Goal: Task Accomplishment & Management: Manage account settings

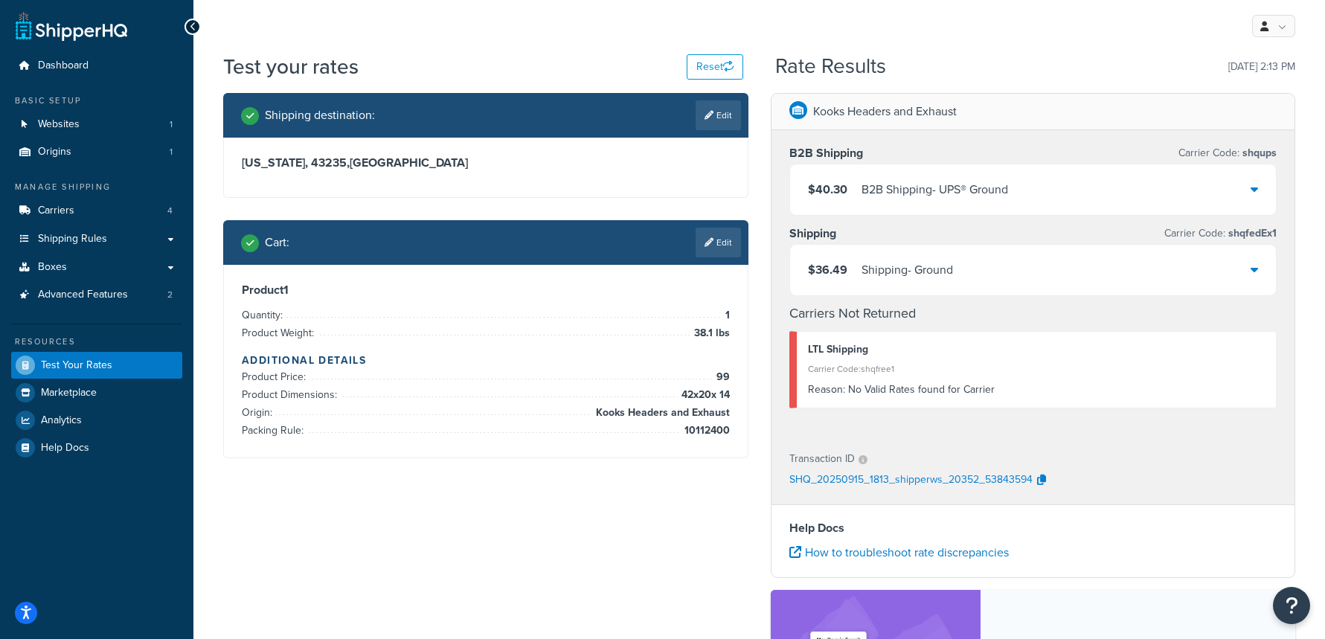
scroll to position [2, 0]
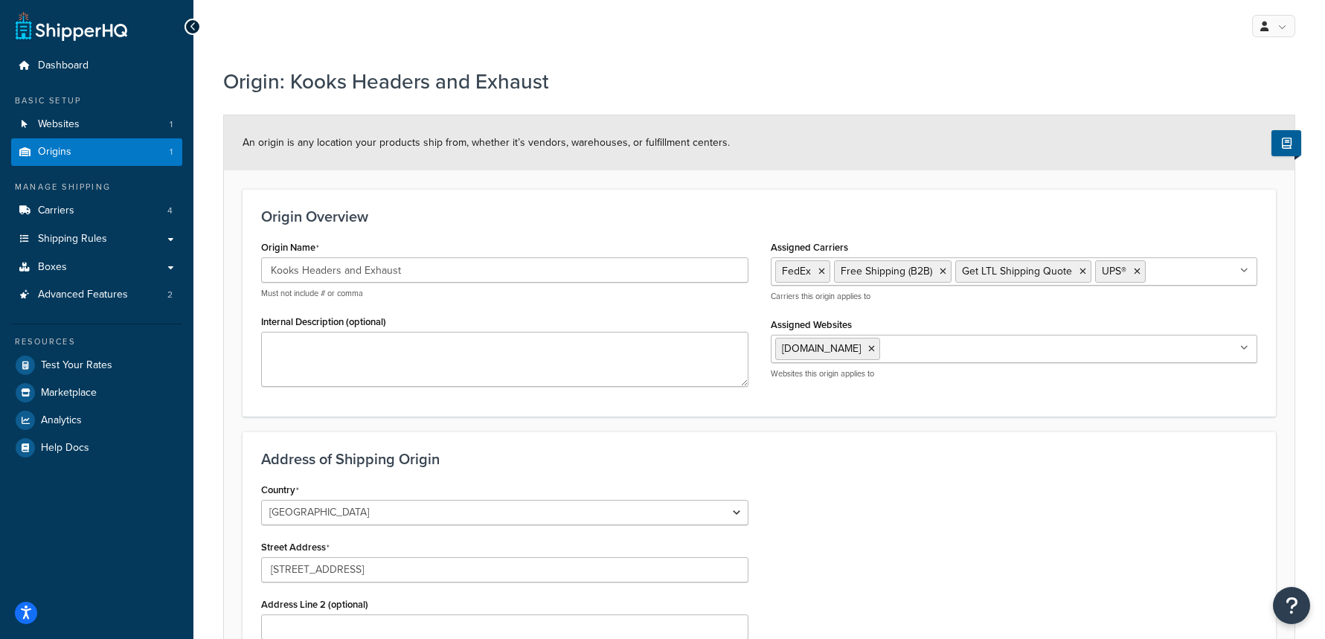
select select "33"
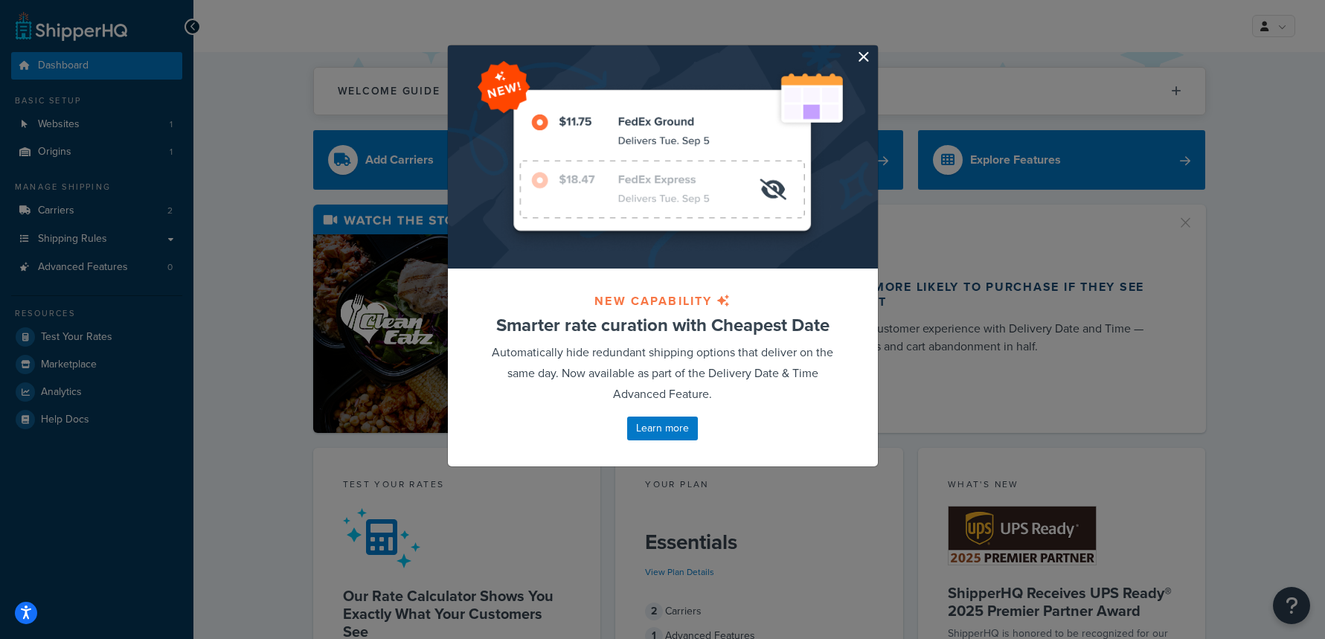
click at [874, 49] on button "button" at bounding box center [876, 47] width 4 height 4
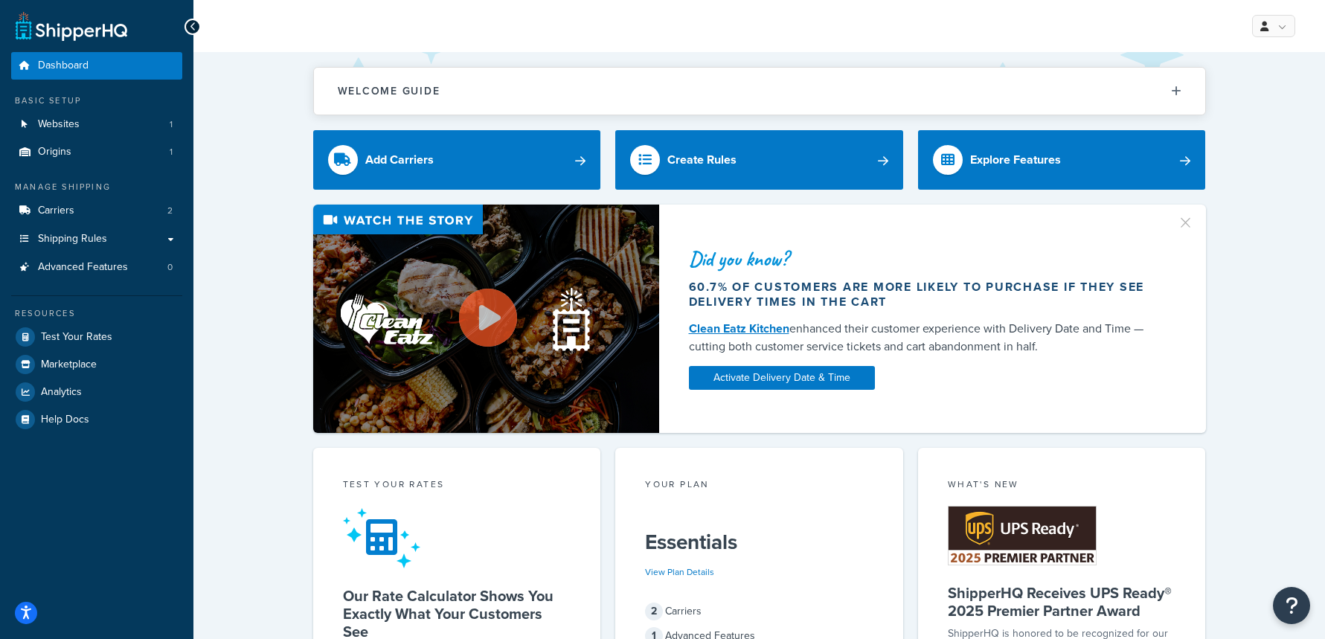
click at [62, 129] on span "Websites" at bounding box center [59, 124] width 42 height 13
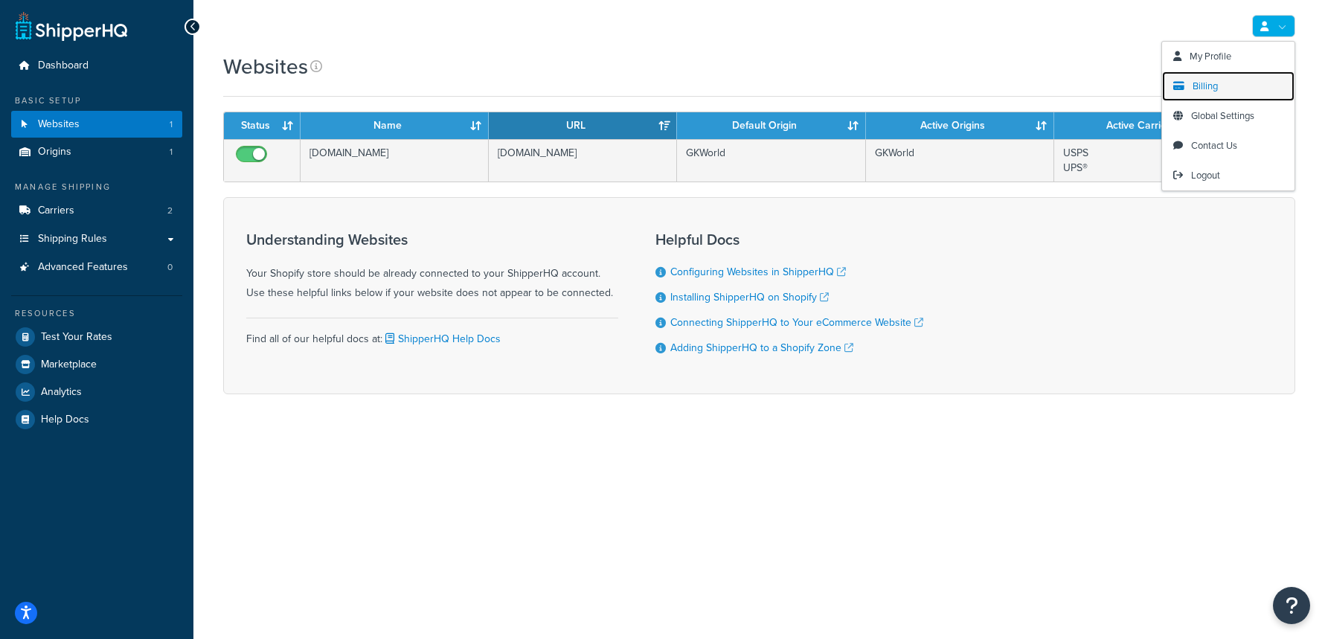
click at [1189, 88] on link "Billing" at bounding box center [1228, 86] width 132 height 30
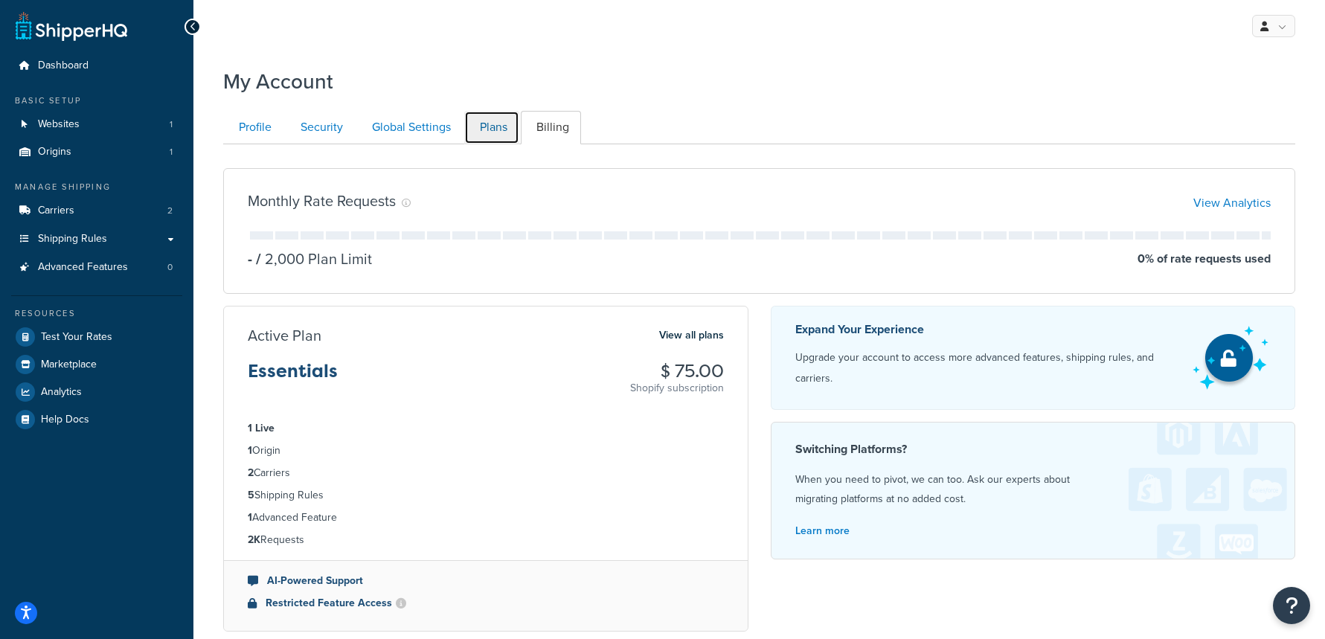
click at [486, 126] on link "Plans" at bounding box center [491, 127] width 55 height 33
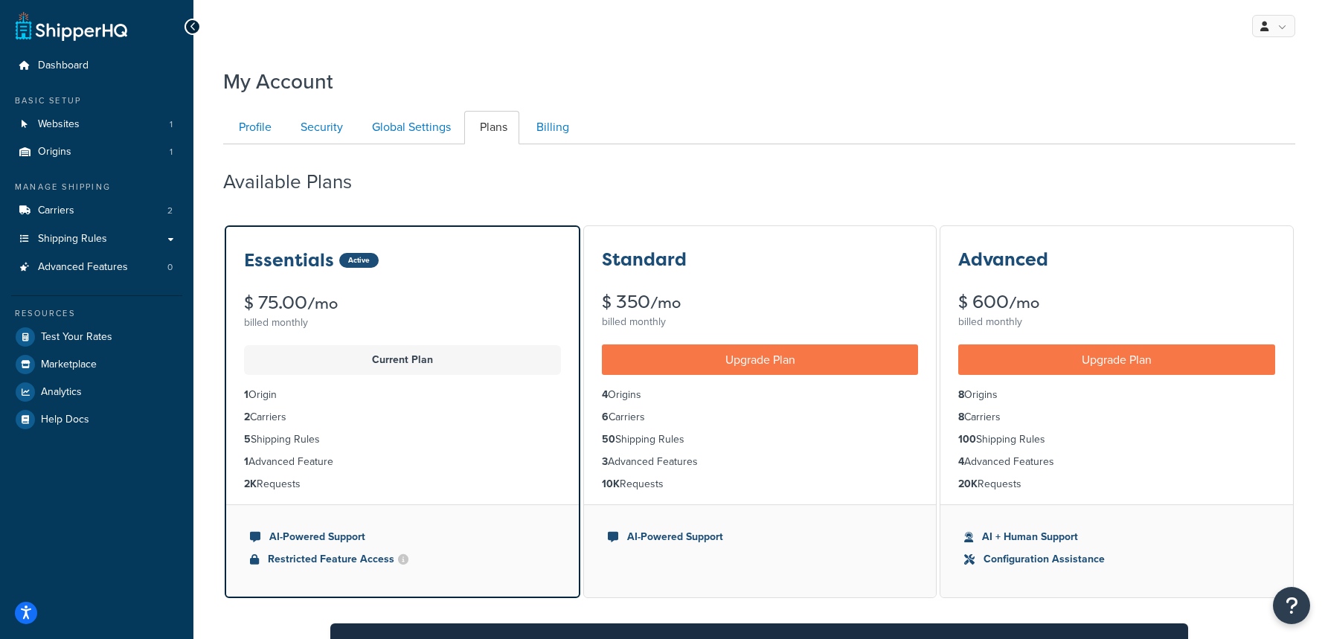
click at [581, 125] on li "Billing" at bounding box center [552, 127] width 62 height 33
click at [566, 124] on link "Billing" at bounding box center [551, 127] width 60 height 33
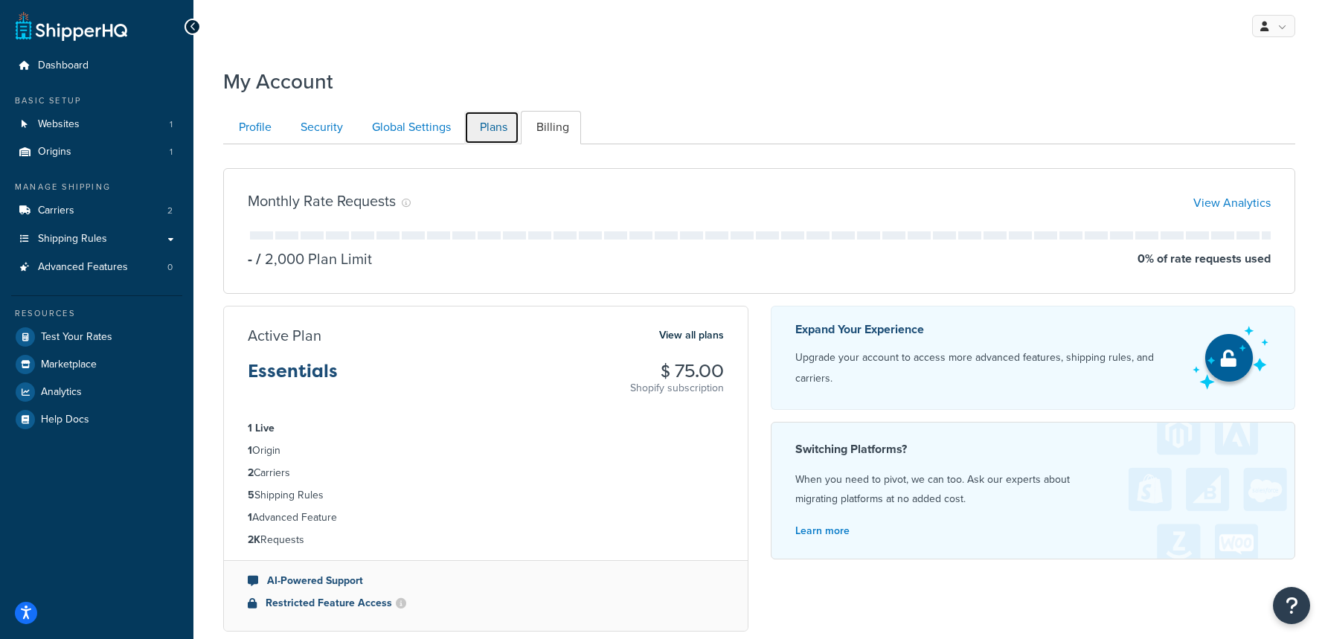
click at [508, 132] on link "Plans" at bounding box center [491, 127] width 55 height 33
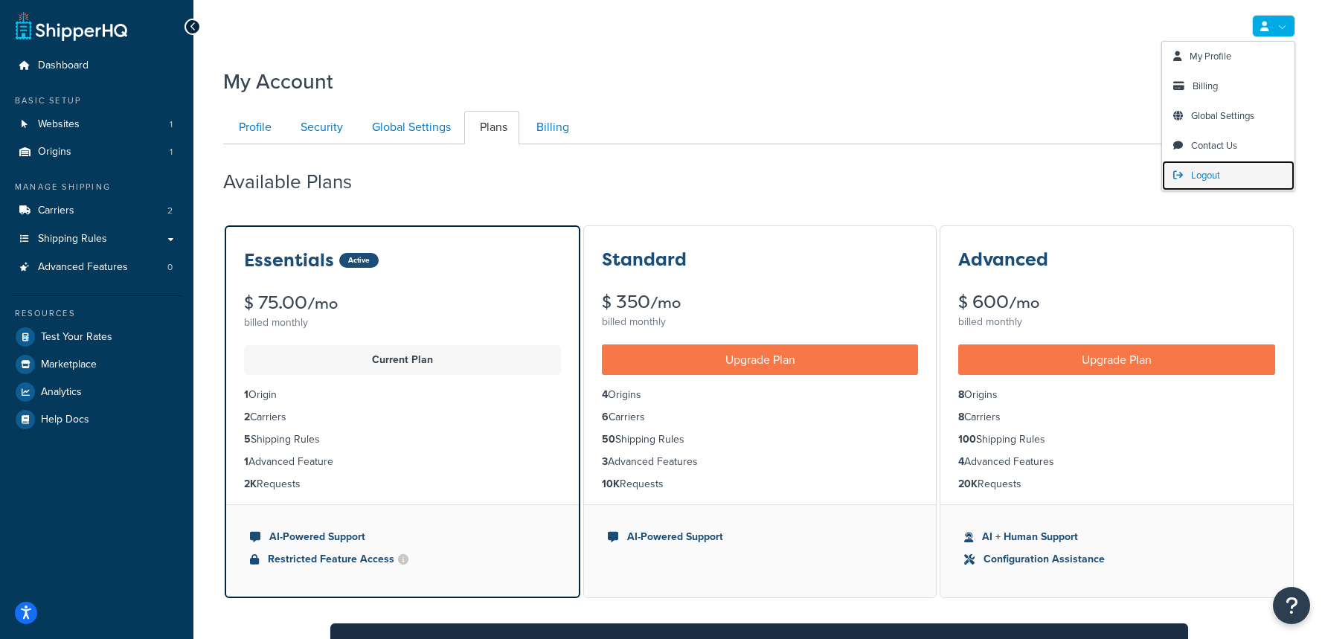
click at [1202, 162] on link "Logout" at bounding box center [1228, 176] width 132 height 30
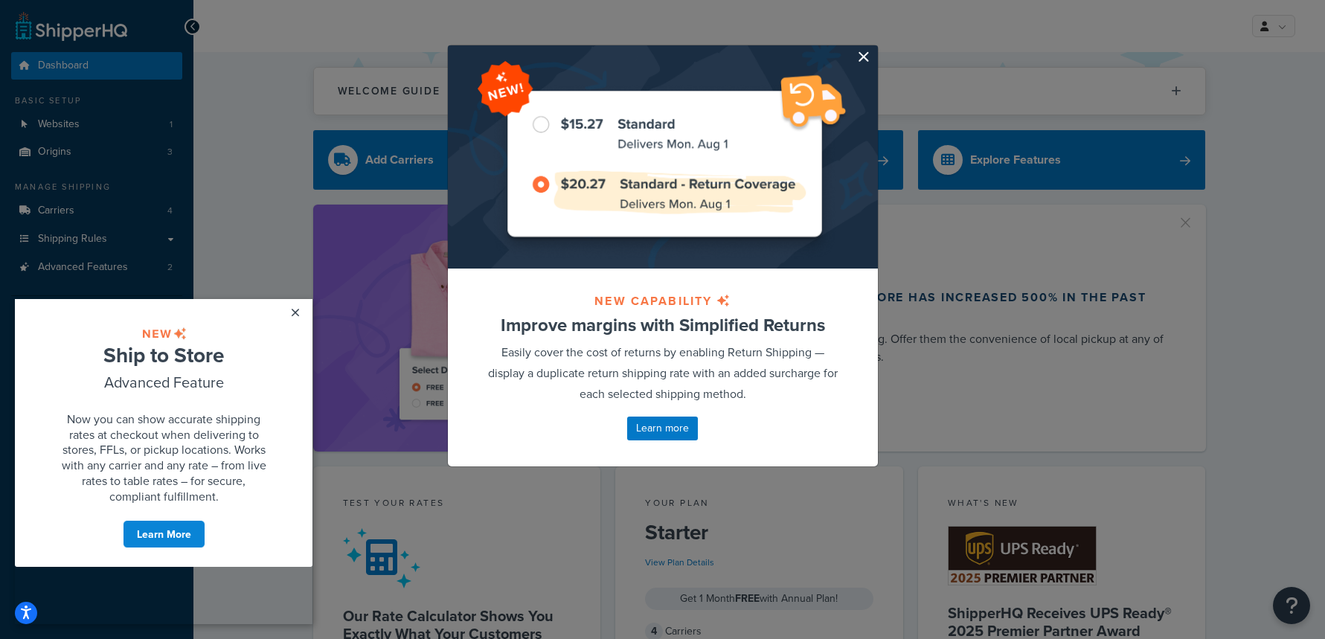
click at [874, 49] on button "button" at bounding box center [876, 47] width 4 height 4
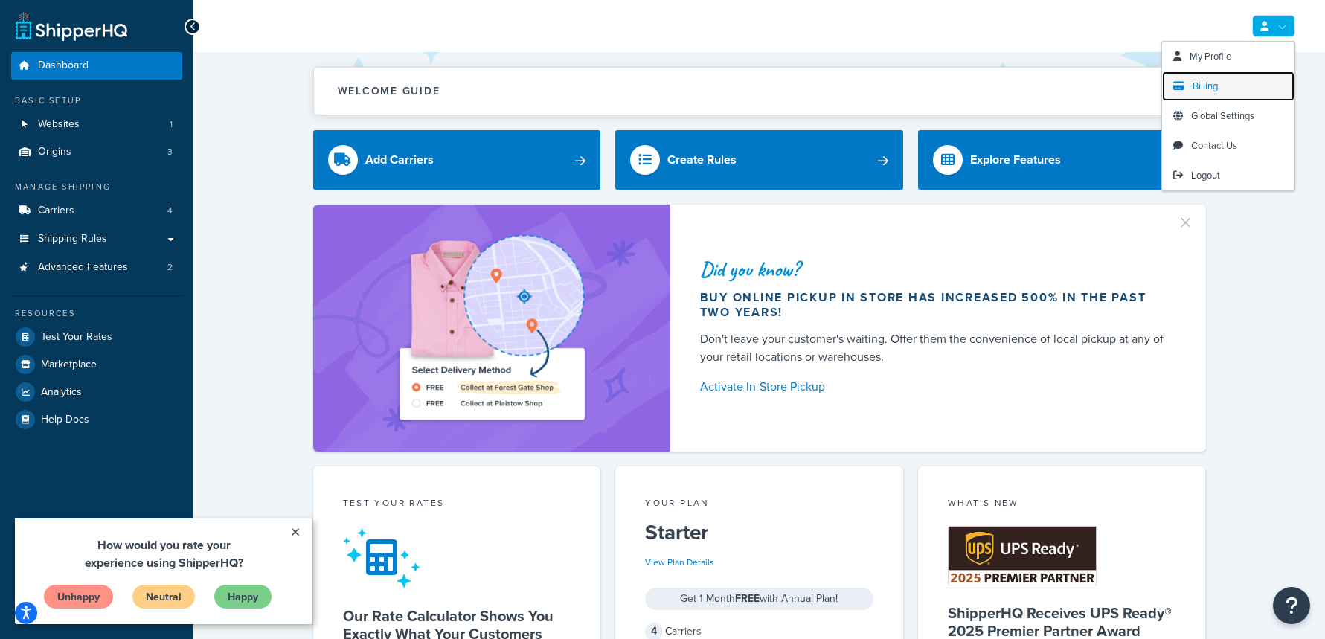
click at [1203, 99] on link "Billing" at bounding box center [1228, 86] width 132 height 30
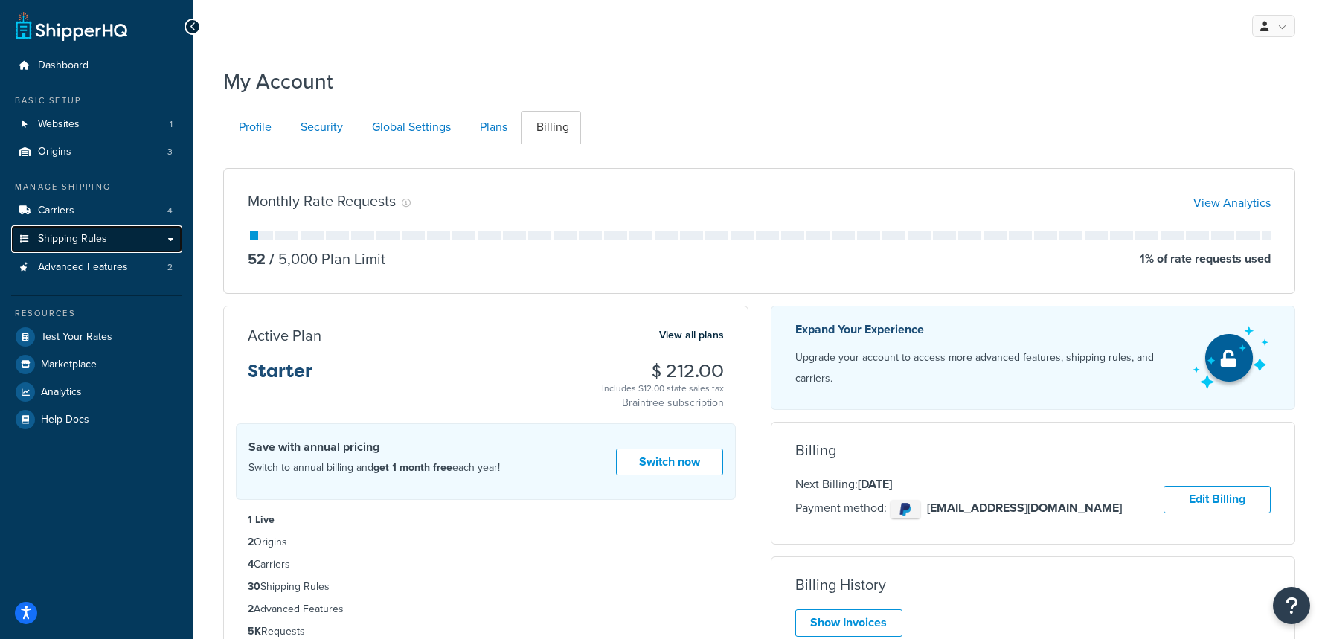
click at [118, 233] on link "Shipping Rules" at bounding box center [96, 239] width 171 height 28
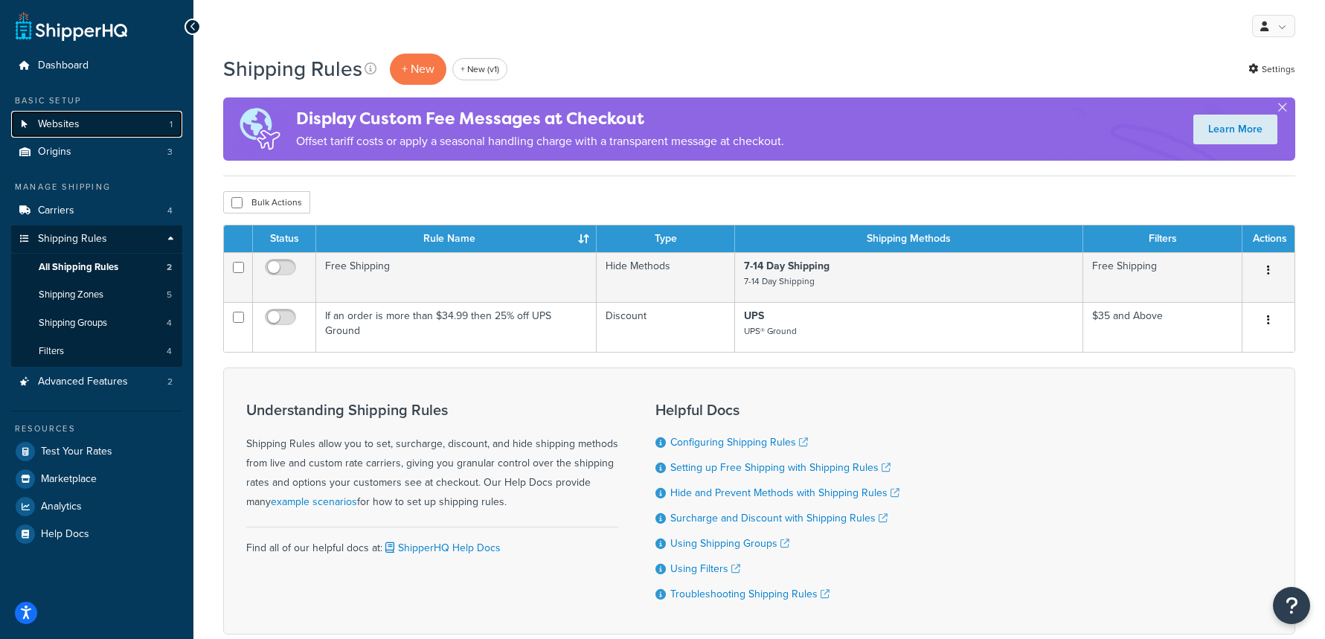
click at [86, 124] on link "Websites 1" at bounding box center [96, 125] width 171 height 28
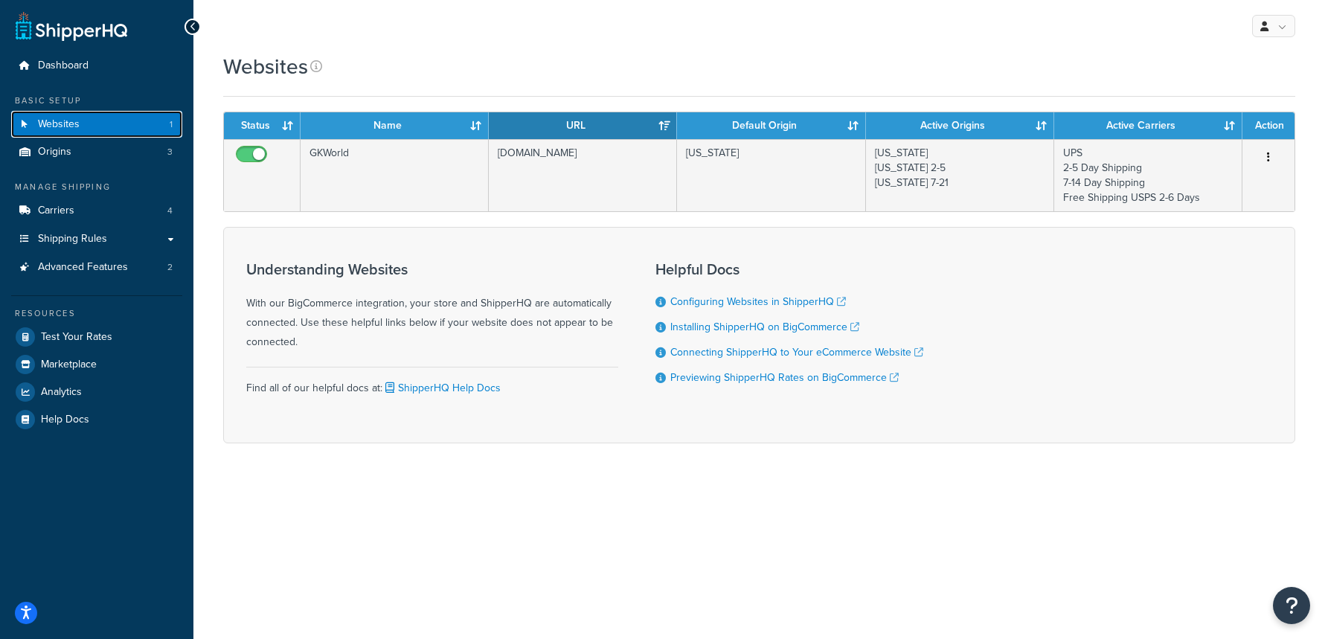
click at [104, 115] on link "Websites 1" at bounding box center [96, 125] width 171 height 28
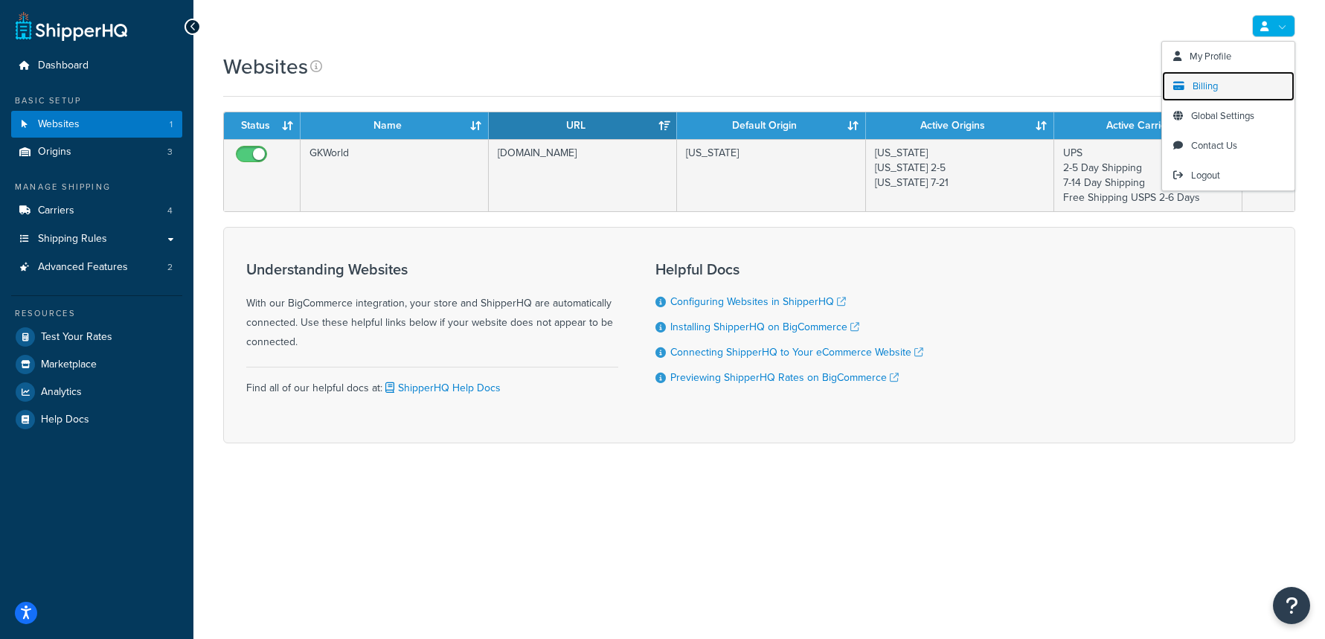
click at [1218, 77] on link "Billing" at bounding box center [1228, 86] width 132 height 30
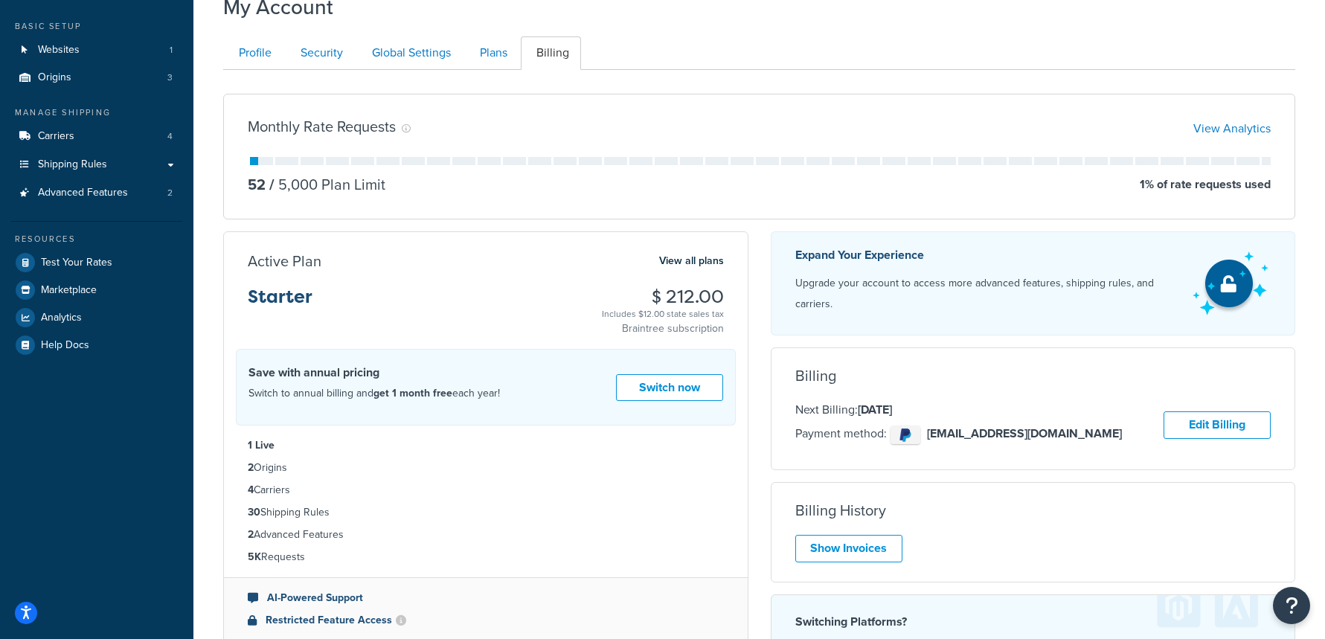
scroll to position [80, 0]
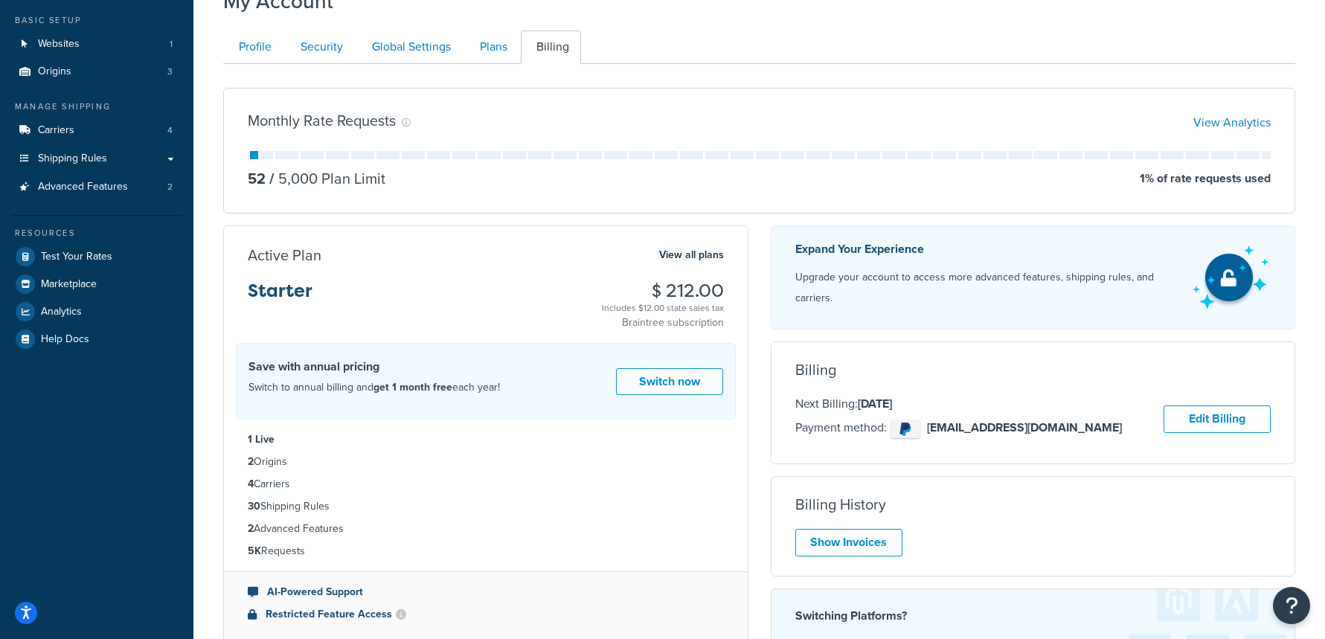
drag, startPoint x: 313, startPoint y: 466, endPoint x: 267, endPoint y: 451, distance: 48.2
click at [245, 461] on ul "1 Live 2 Origins 4 Carriers 30 Shipping Rules 2 Advanced Features 5K Requests" at bounding box center [486, 496] width 524 height 152
click at [129, 71] on link "Origins 3" at bounding box center [96, 72] width 171 height 28
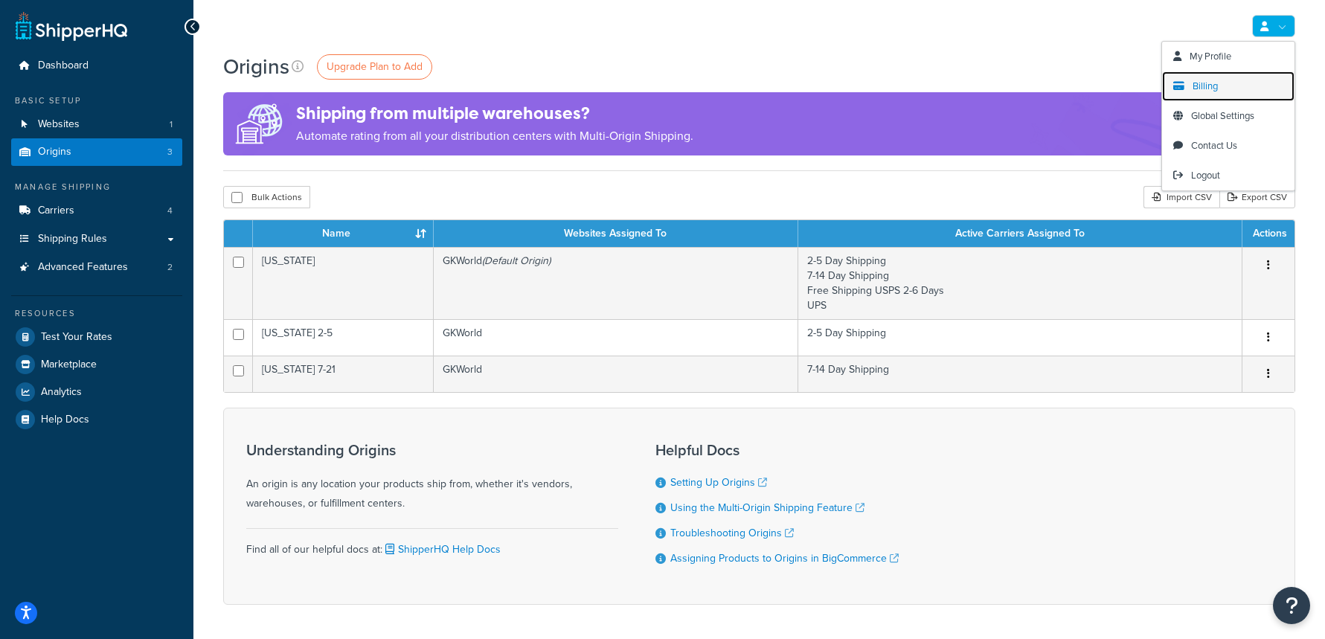
click at [1220, 91] on link "Billing" at bounding box center [1228, 86] width 132 height 30
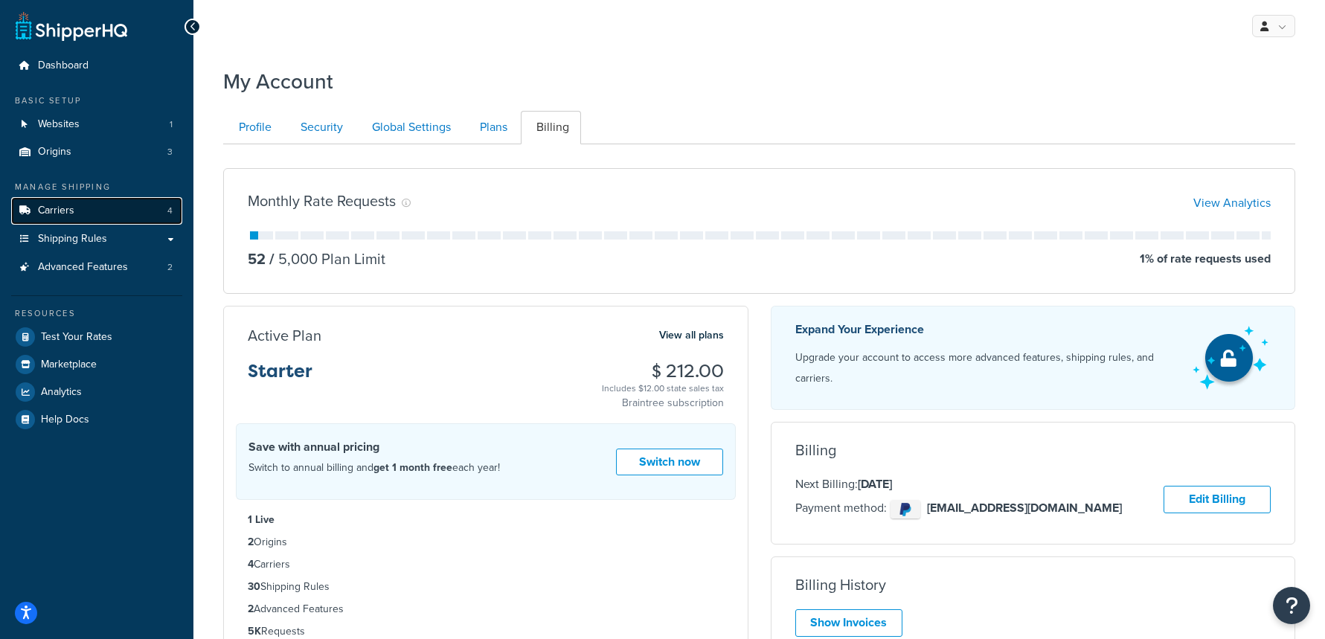
click at [118, 210] on link "Carriers 4" at bounding box center [96, 211] width 171 height 28
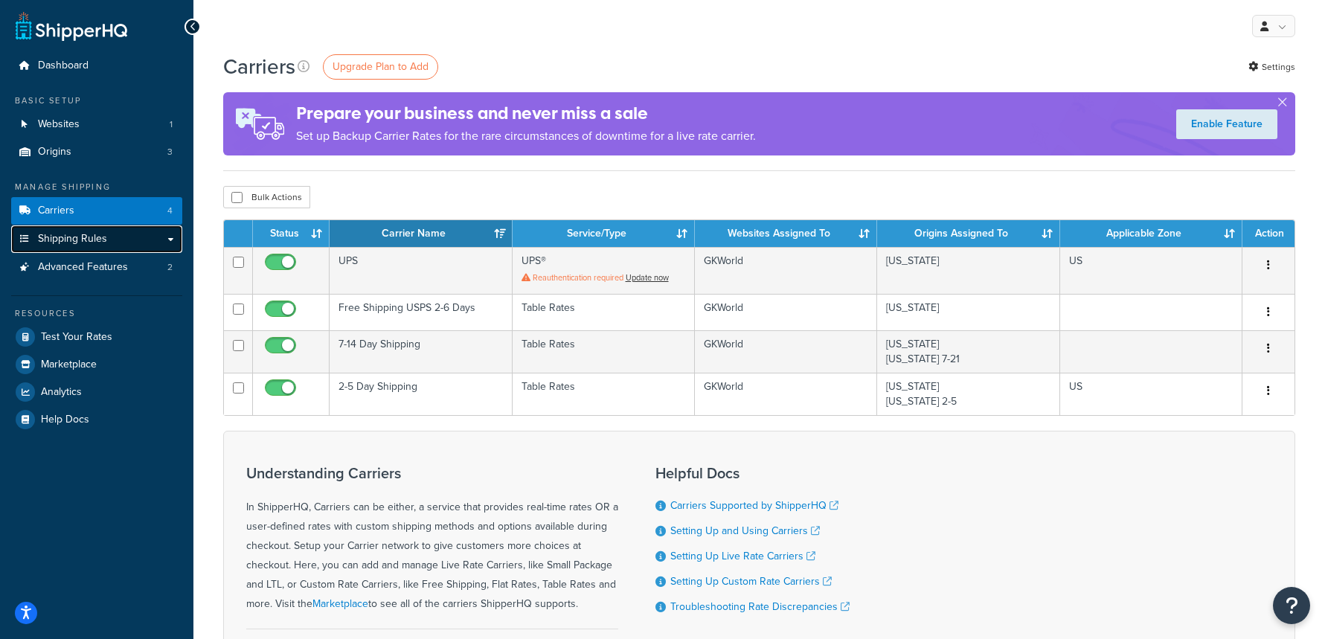
click at [73, 243] on span "Shipping Rules" at bounding box center [72, 239] width 69 height 13
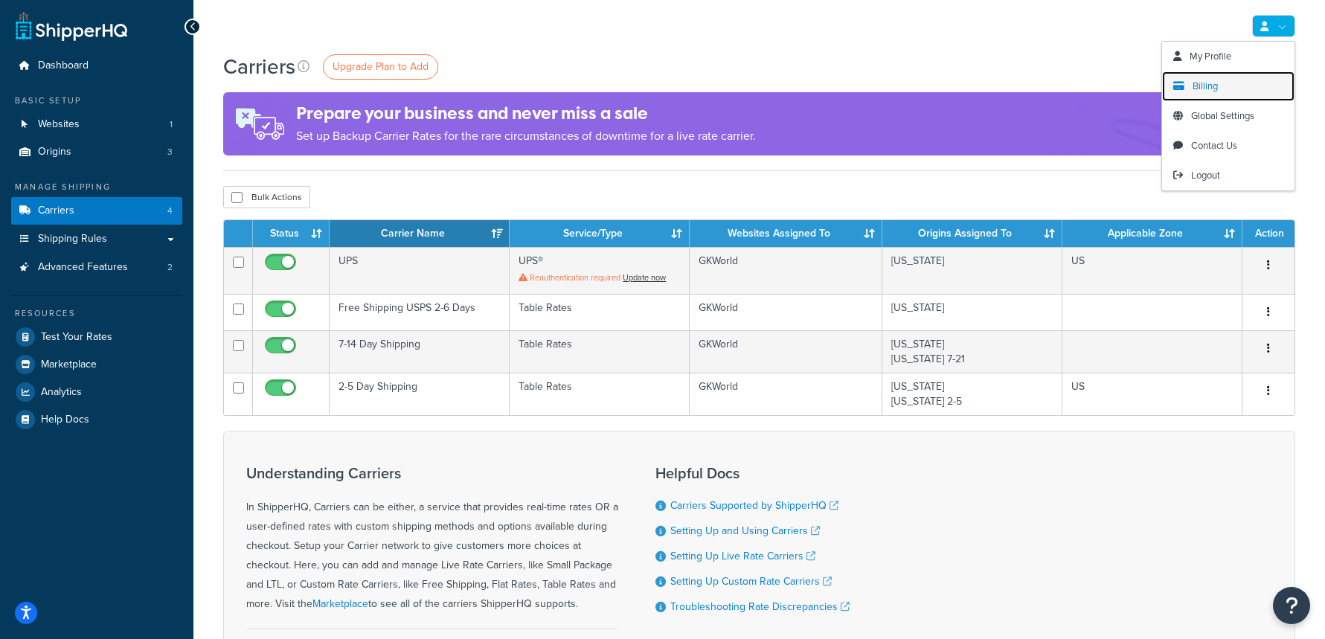
click at [1209, 83] on span "Billing" at bounding box center [1204, 86] width 25 height 14
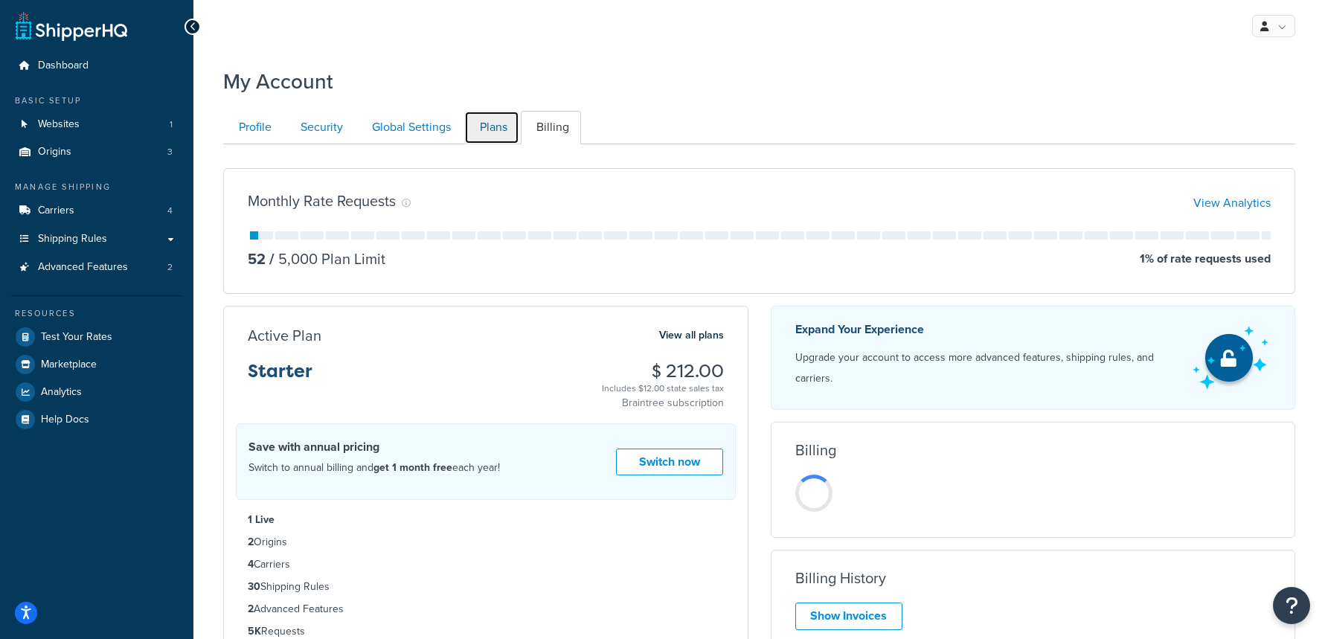
click at [490, 126] on link "Plans" at bounding box center [491, 127] width 55 height 33
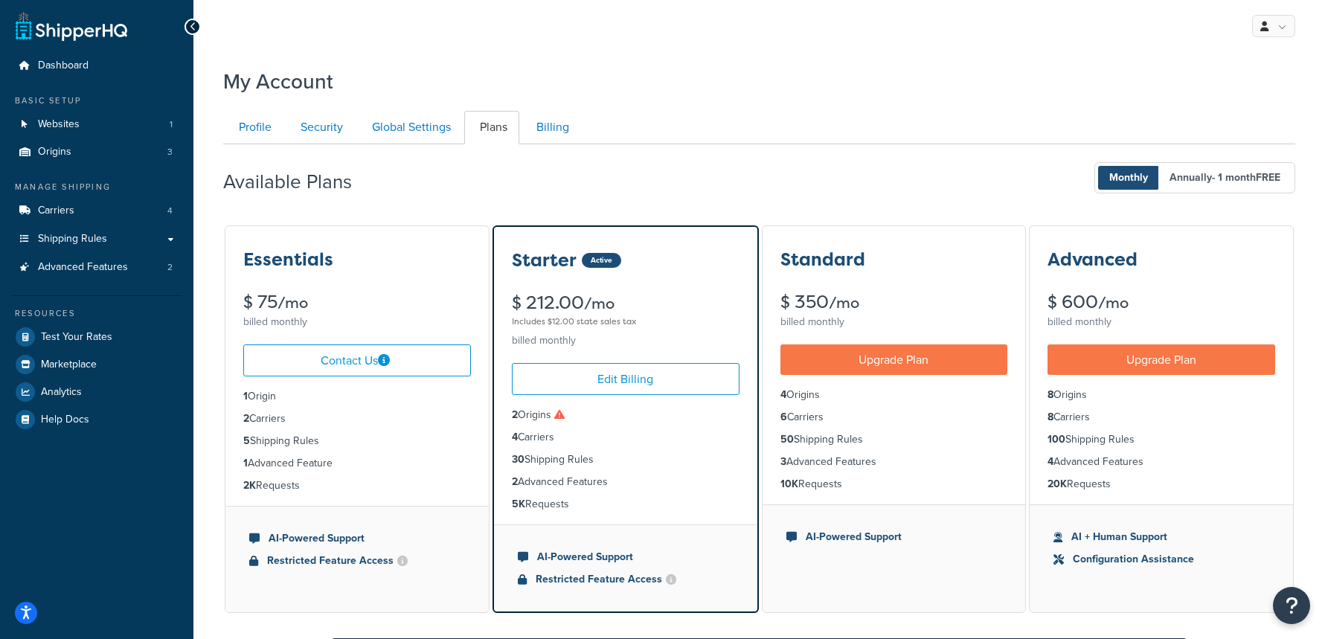
scroll to position [144, 0]
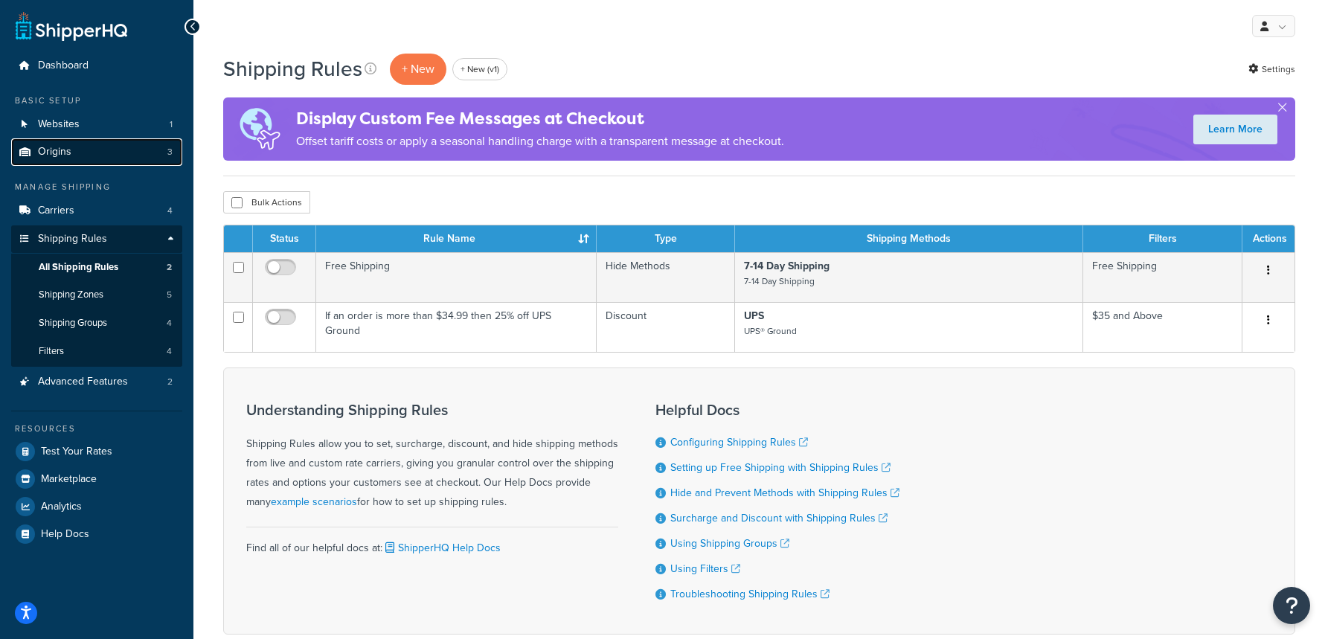
click at [113, 149] on link "Origins 3" at bounding box center [96, 152] width 171 height 28
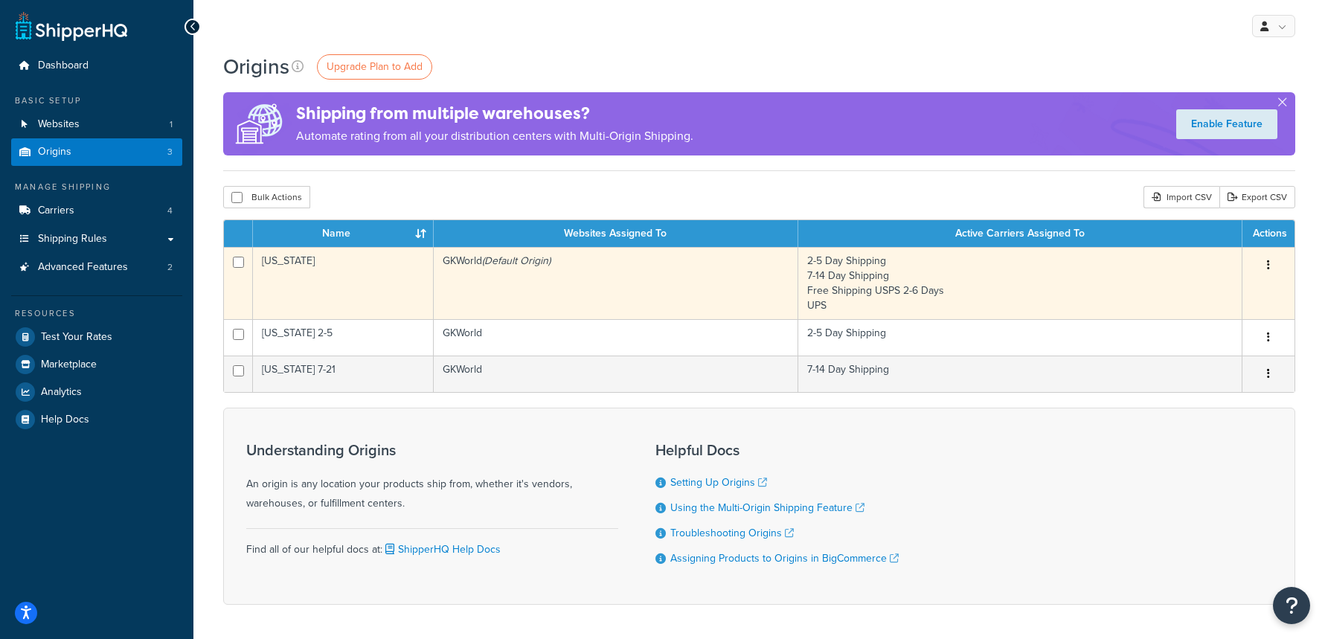
click at [399, 277] on td "[US_STATE]" at bounding box center [343, 283] width 181 height 72
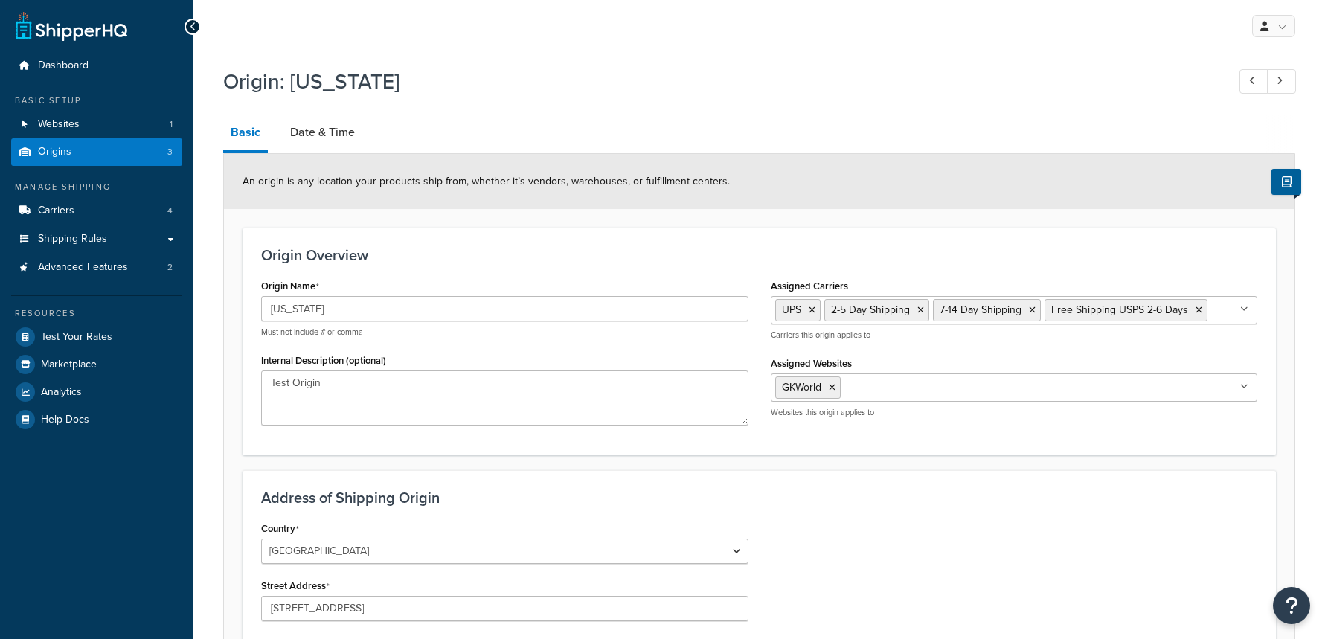
select select "38"
click at [1282, 75] on link at bounding box center [1281, 81] width 29 height 25
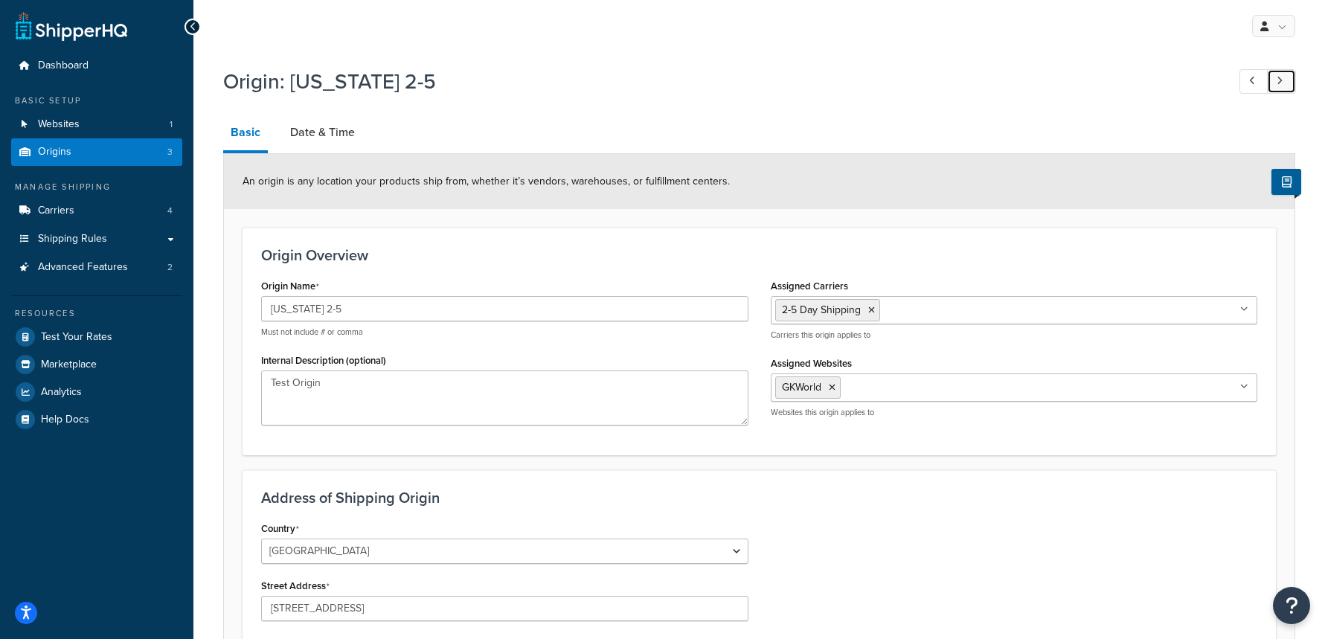
click at [1287, 80] on link at bounding box center [1281, 81] width 29 height 25
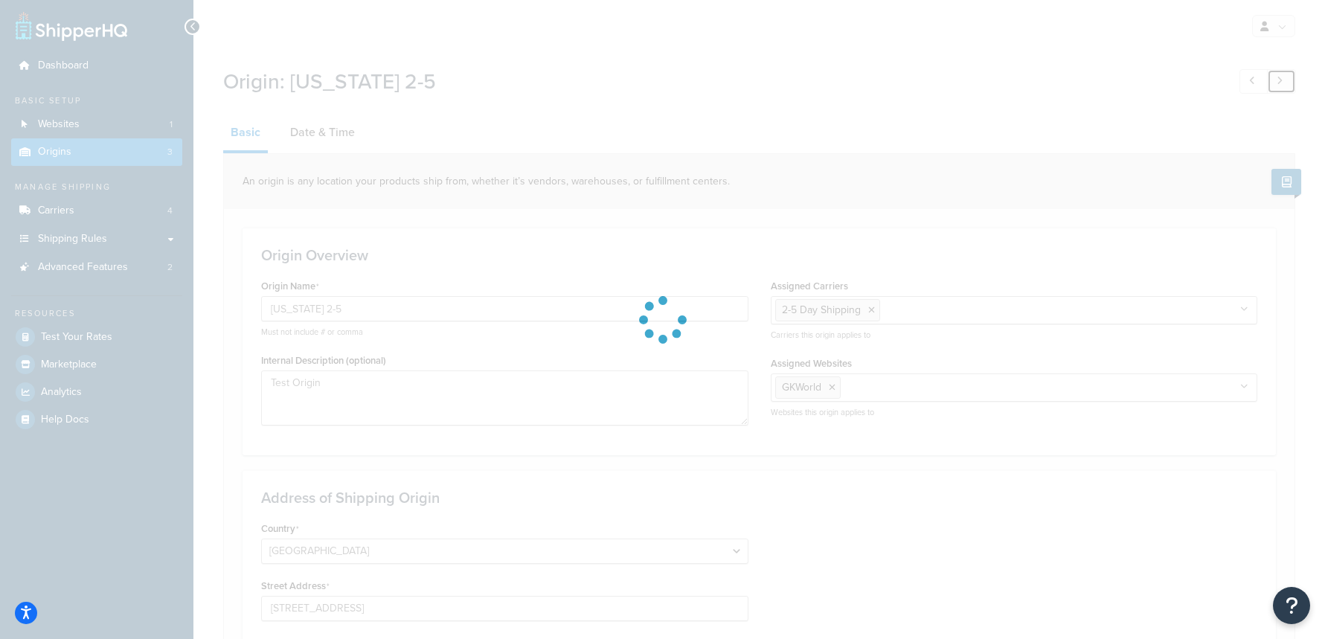
type input "Pennsylvania 7-21"
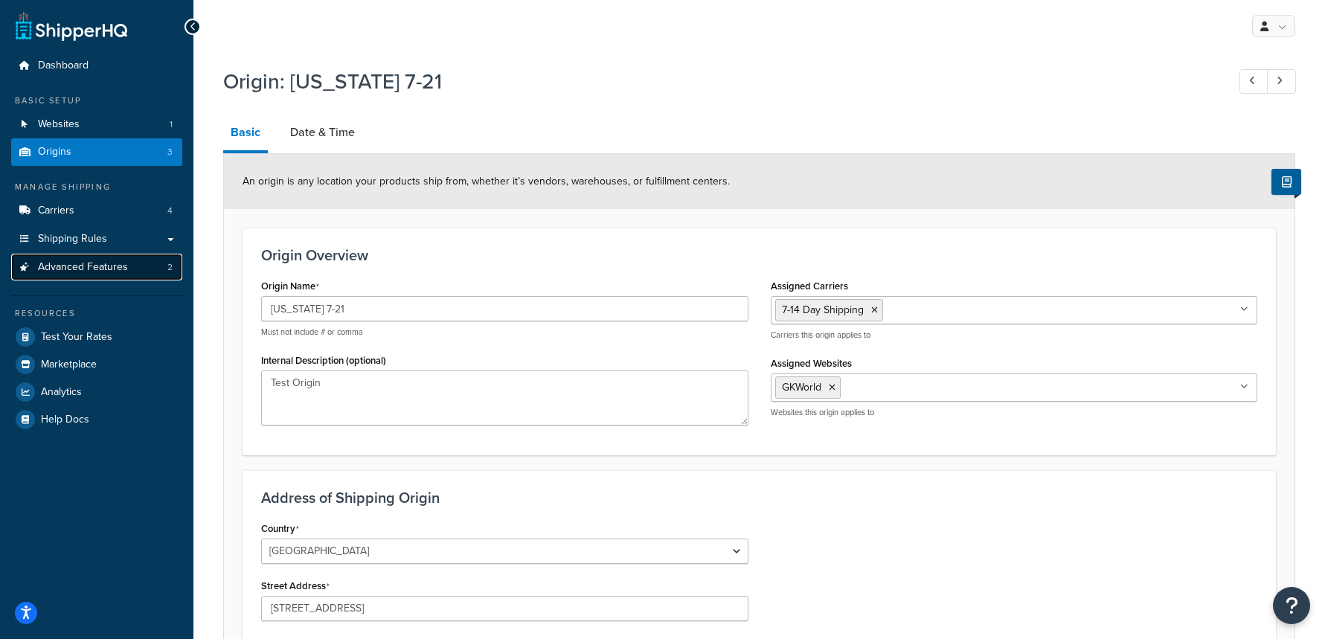
click at [105, 274] on link "Advanced Features 2" at bounding box center [96, 268] width 171 height 28
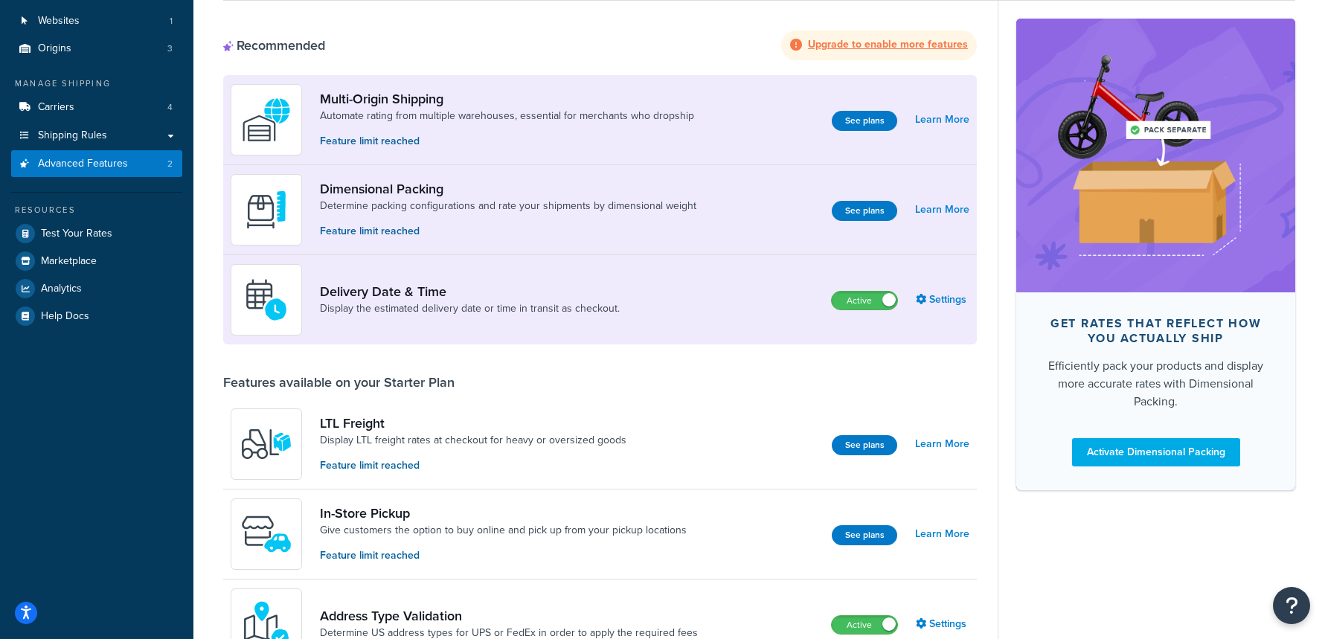
scroll to position [108, 0]
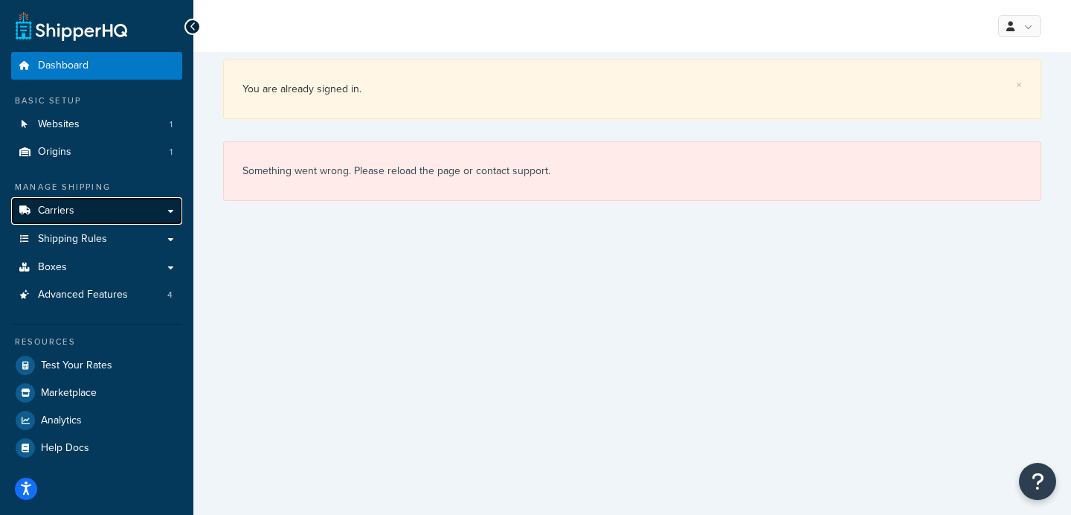
click at [117, 210] on link "Carriers" at bounding box center [96, 211] width 171 height 28
